Goal: Task Accomplishment & Management: Manage account settings

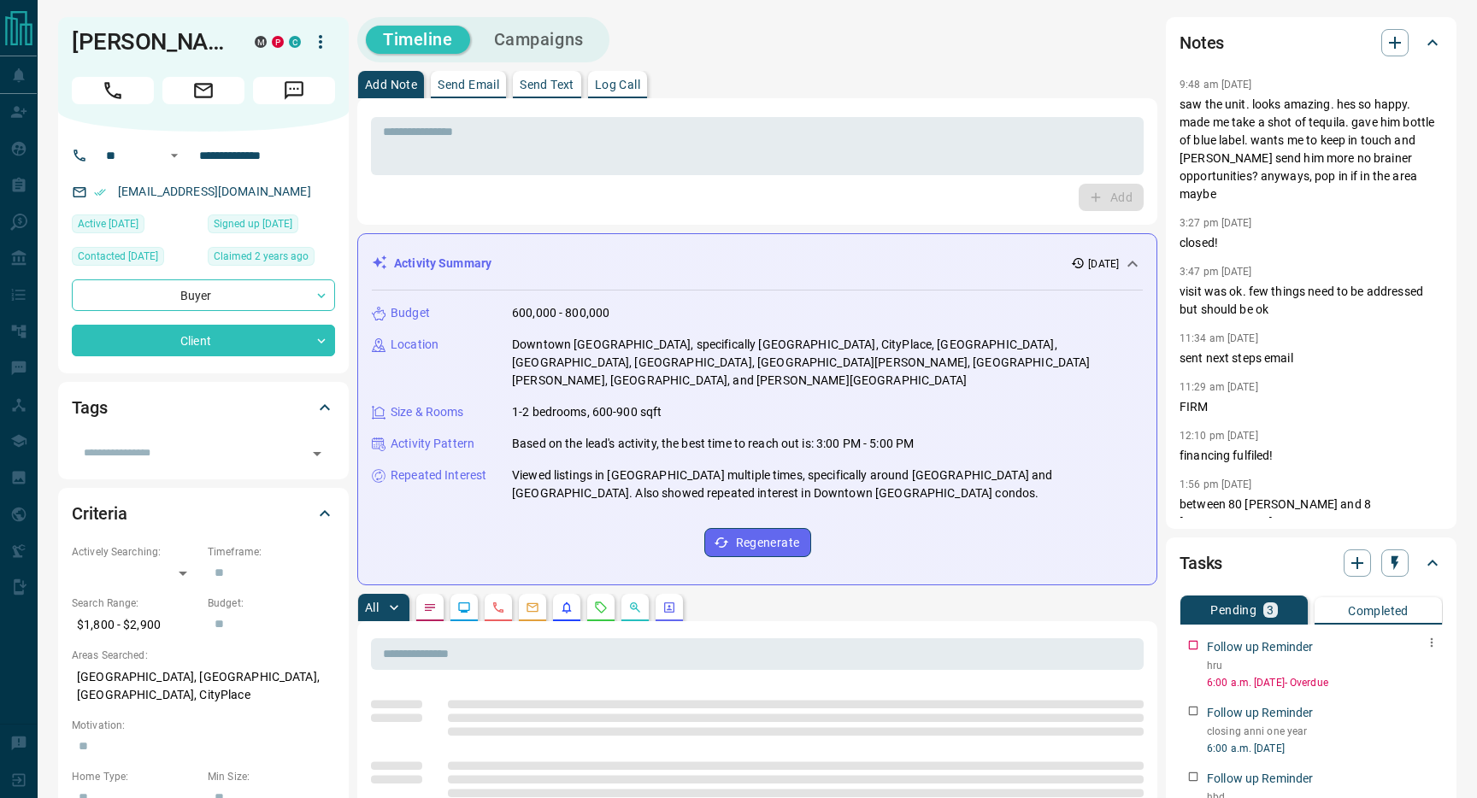
click at [1436, 645] on icon "button" at bounding box center [1432, 643] width 14 height 14
click at [1423, 673] on li "Edit" at bounding box center [1404, 675] width 75 height 26
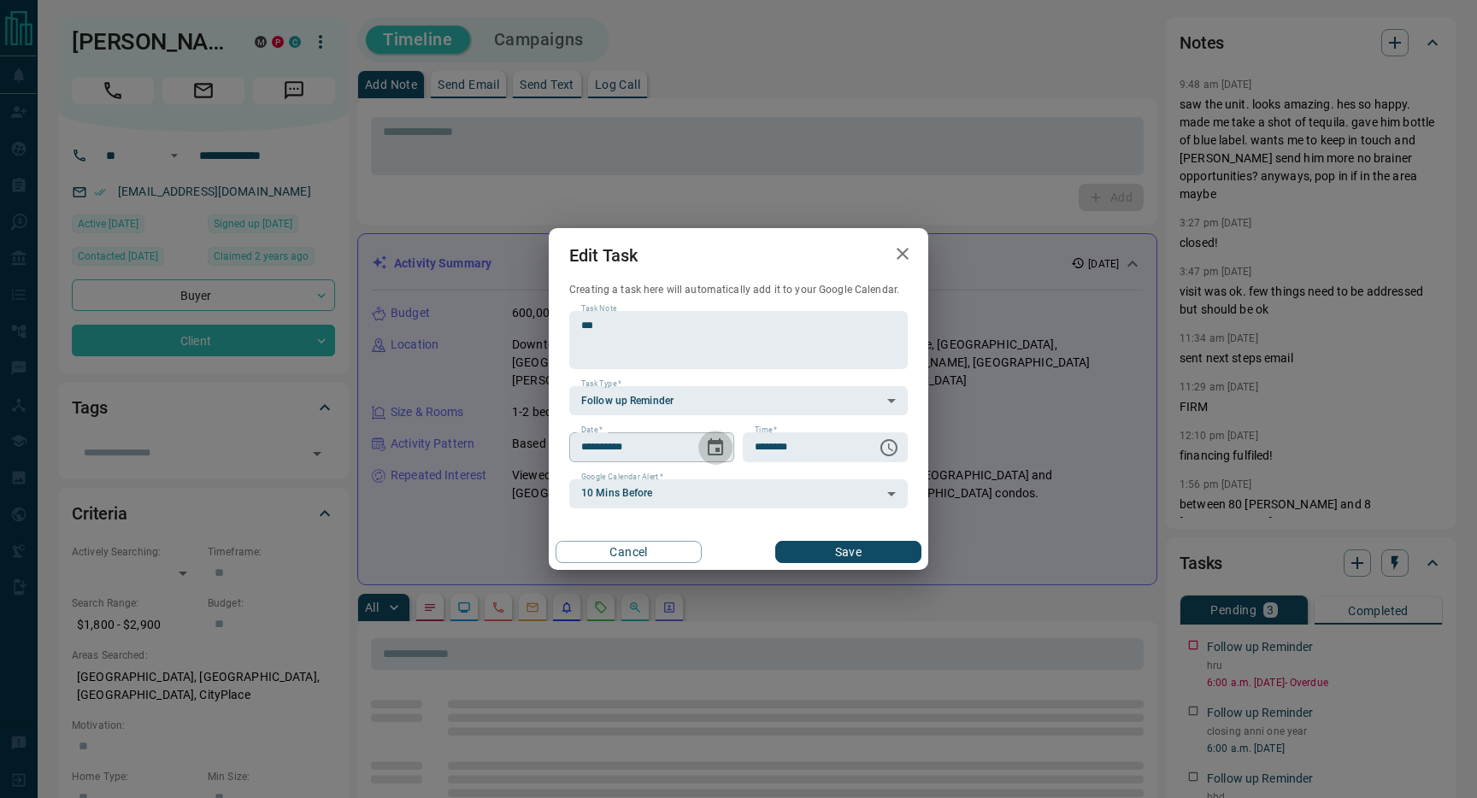
click at [713, 441] on icon "Choose date, selected date is Aug 13, 2025" at bounding box center [715, 446] width 15 height 17
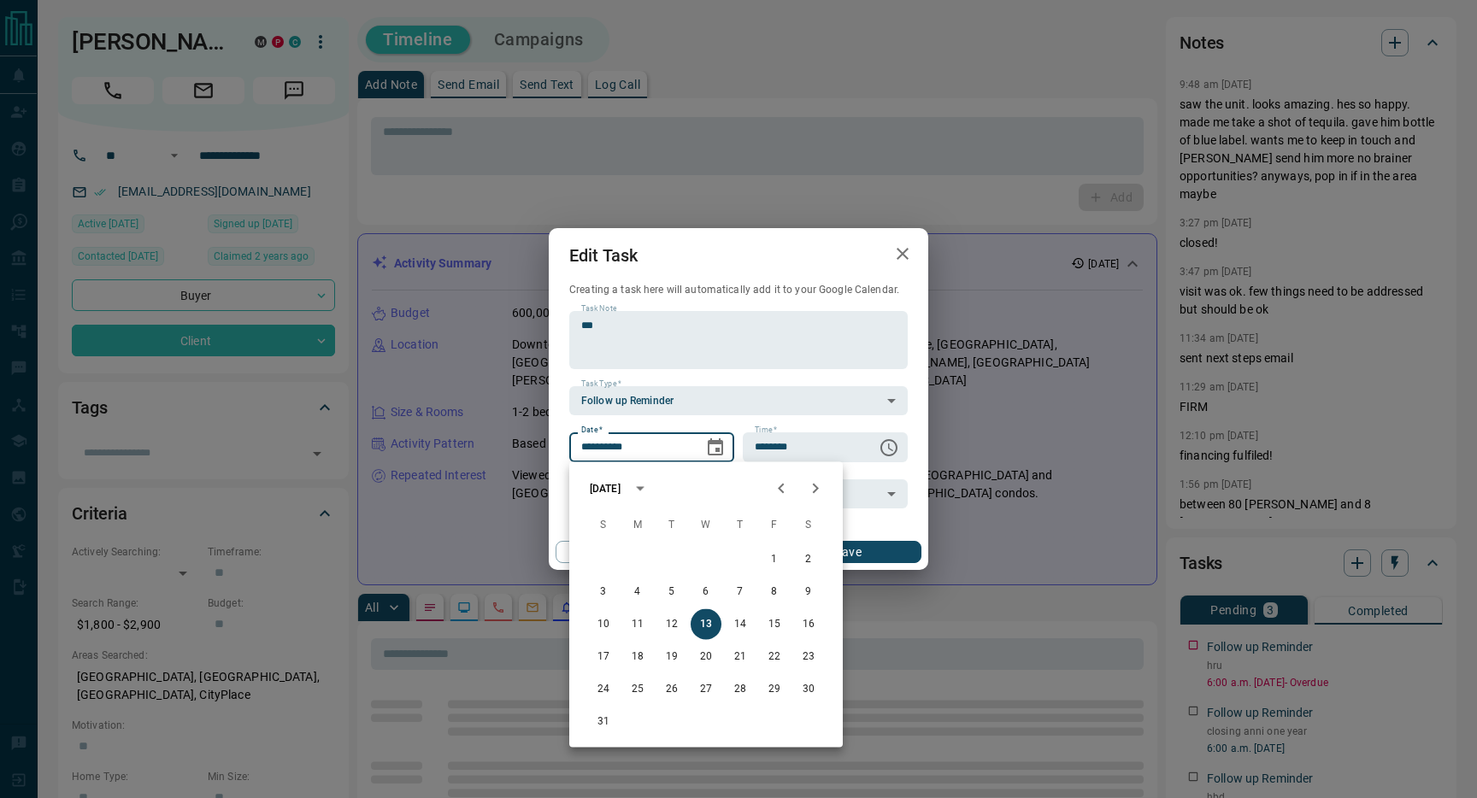
click at [808, 474] on button "Next month" at bounding box center [815, 489] width 34 height 34
click at [705, 556] on button "3" at bounding box center [705, 559] width 31 height 31
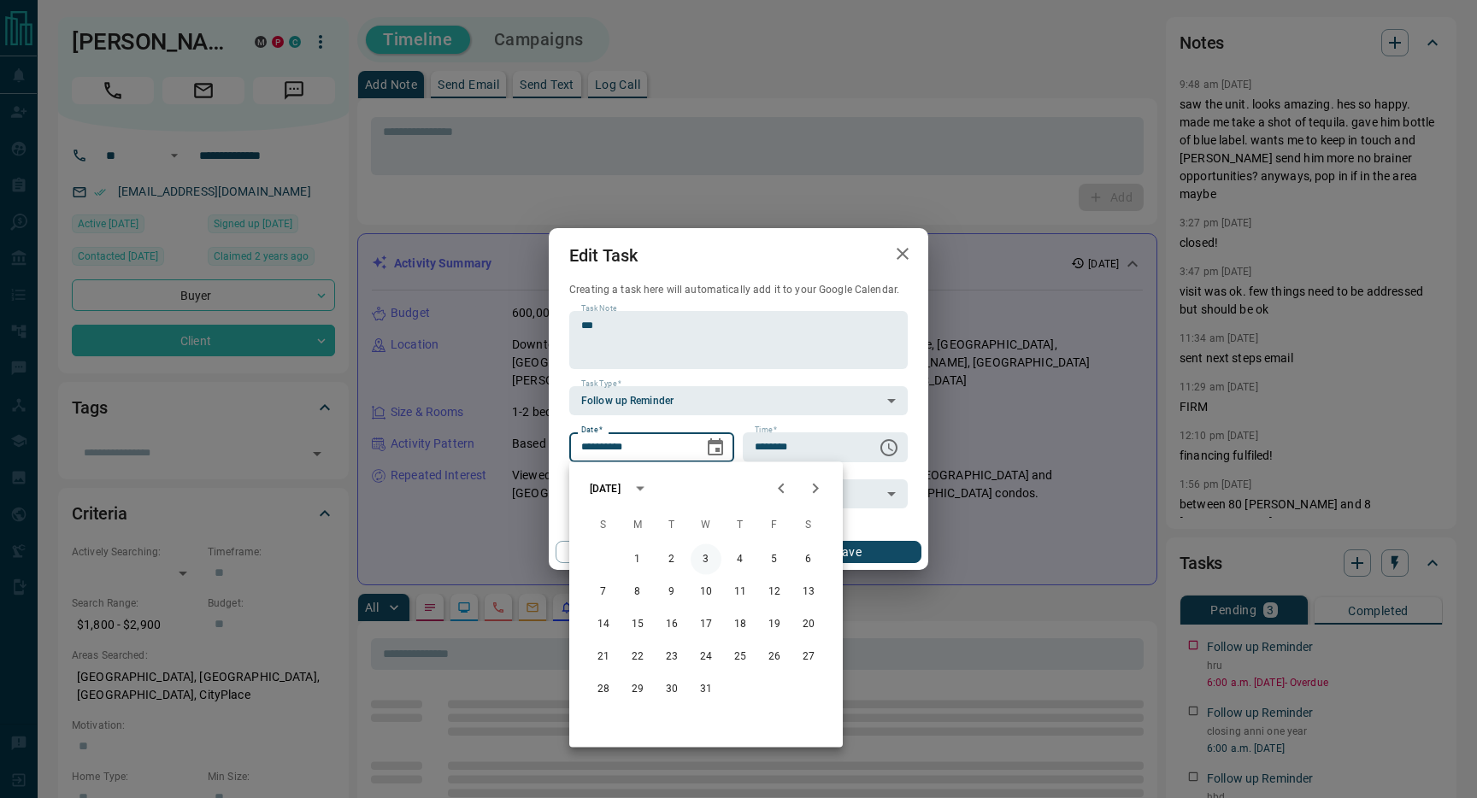
type input "**********"
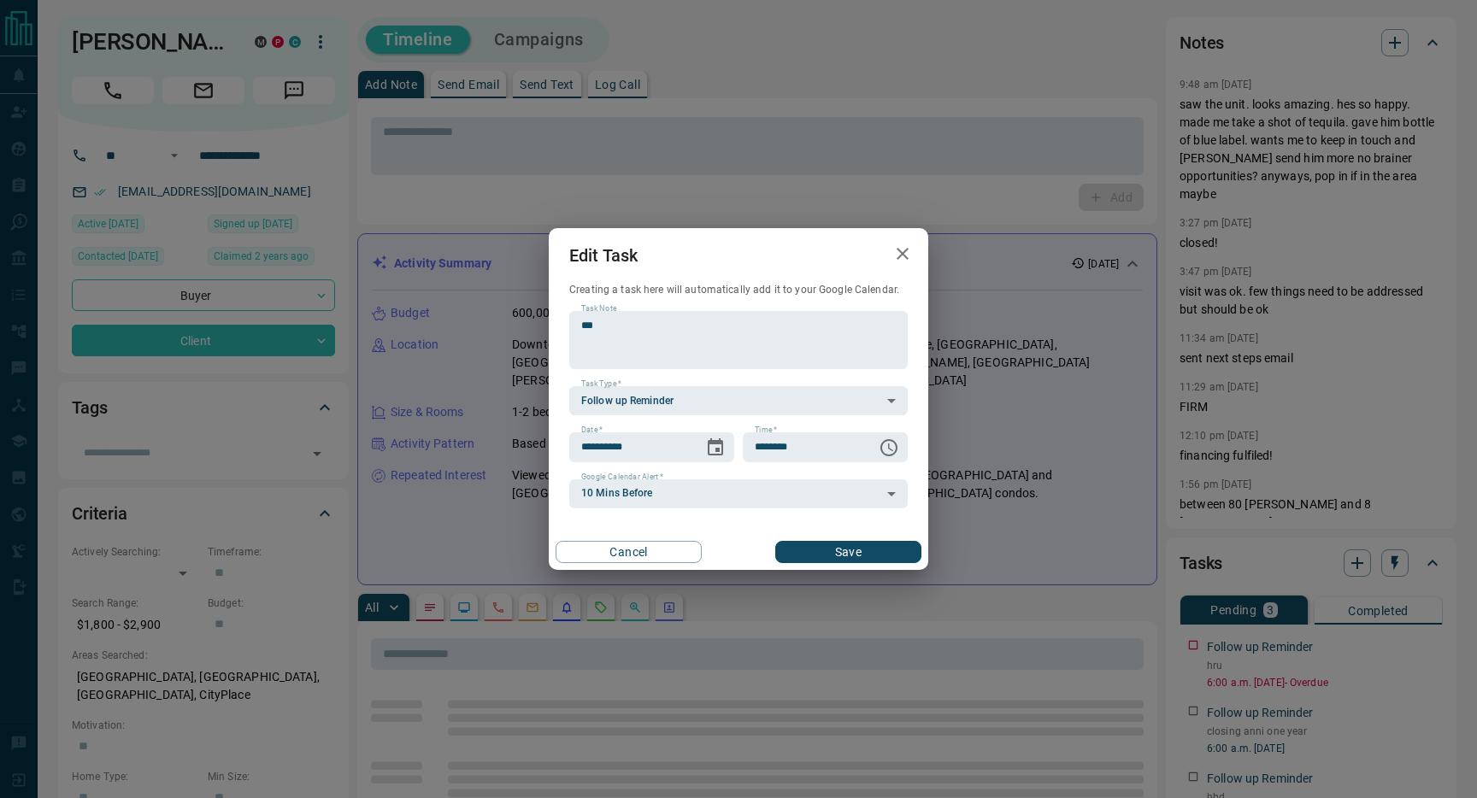
click at [834, 553] on button "Save" at bounding box center [848, 552] width 146 height 22
